Goal: Find specific page/section: Find specific page/section

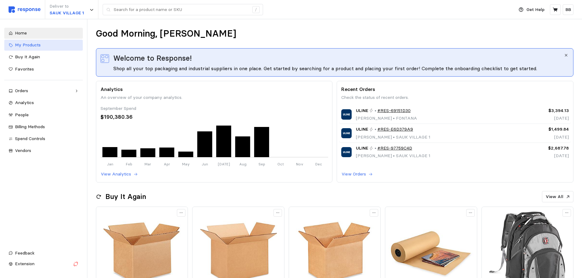
click at [29, 46] on span "My Products" at bounding box center [28, 44] width 26 height 5
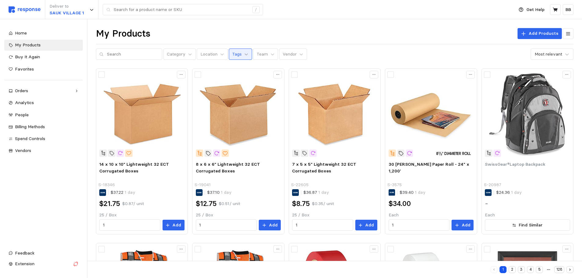
click at [244, 55] on icon at bounding box center [246, 54] width 4 height 4
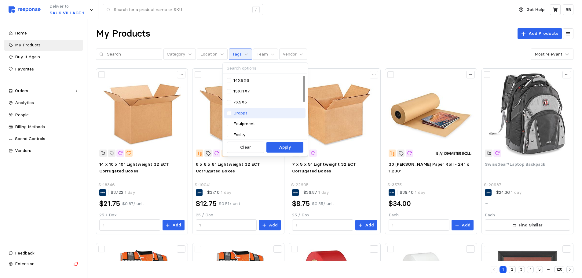
click at [238, 110] on p "Dropps" at bounding box center [240, 113] width 14 height 7
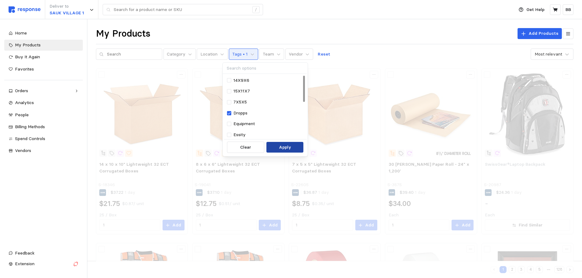
click at [279, 147] on button "Apply" at bounding box center [284, 147] width 37 height 11
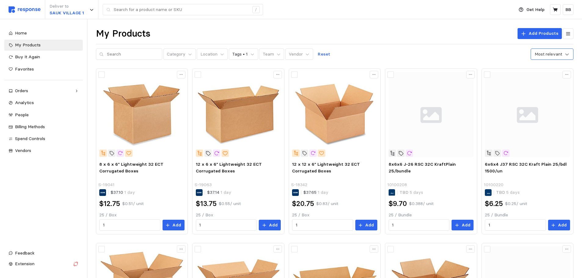
click at [564, 53] on icon at bounding box center [567, 54] width 6 height 6
click at [396, 43] on div "My Products Add Products Category Location Tags • 1 Team Vendor Reset 6 results…" at bounding box center [334, 44] width 477 height 32
click at [242, 52] on button "Tags • 1" at bounding box center [243, 55] width 29 height 12
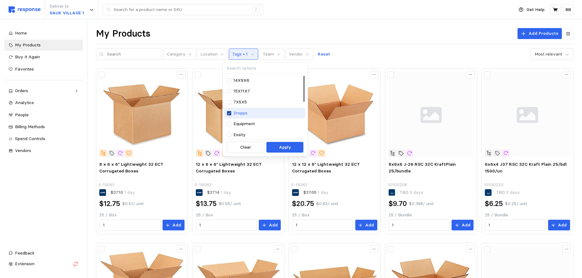
click at [229, 112] on icon at bounding box center [229, 113] width 4 height 4
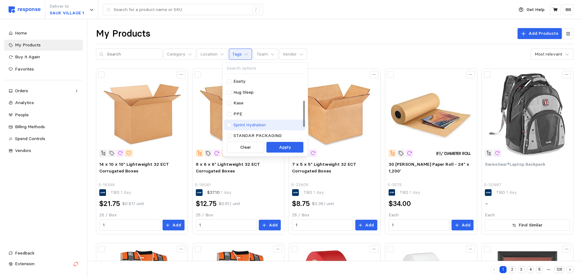
scroll to position [61, 0]
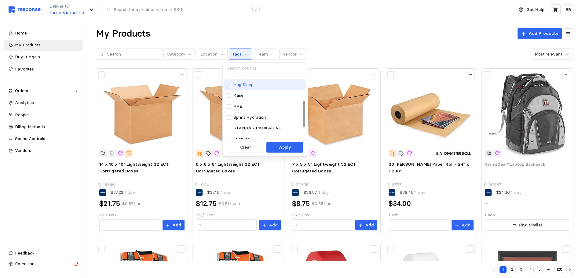
click at [230, 83] on div at bounding box center [229, 85] width 4 height 4
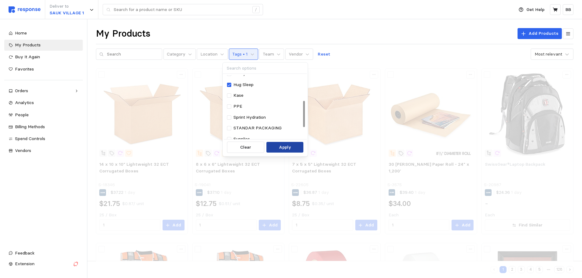
click at [280, 147] on p "Apply" at bounding box center [285, 147] width 12 height 7
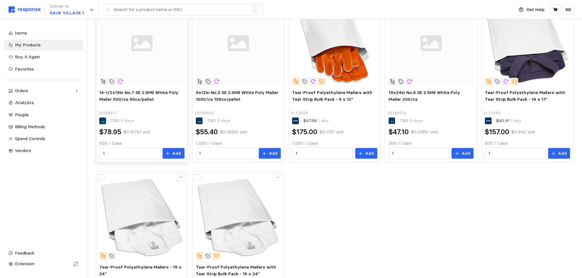
scroll to position [61, 0]
